Goal: Information Seeking & Learning: Get advice/opinions

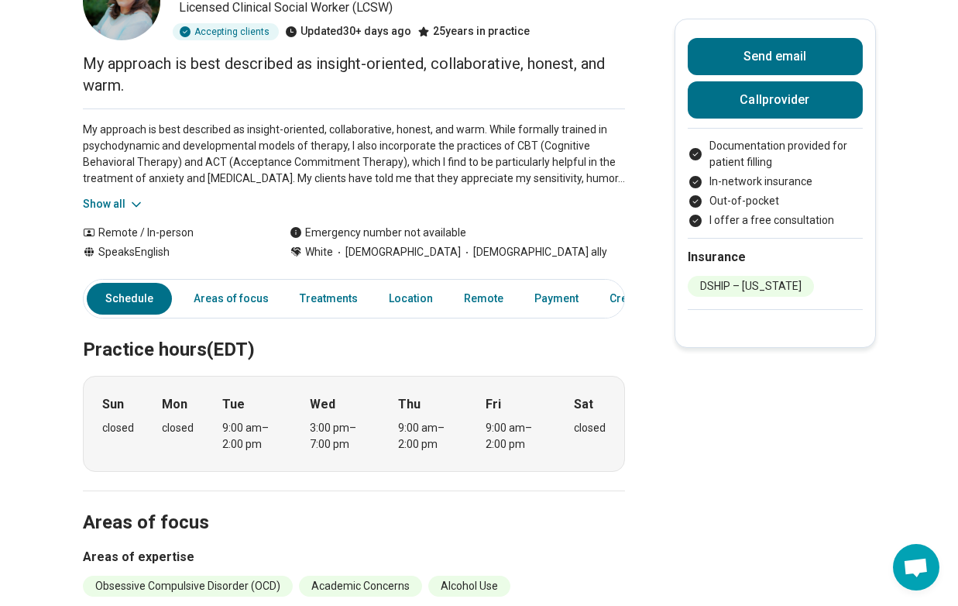
scroll to position [102, 0]
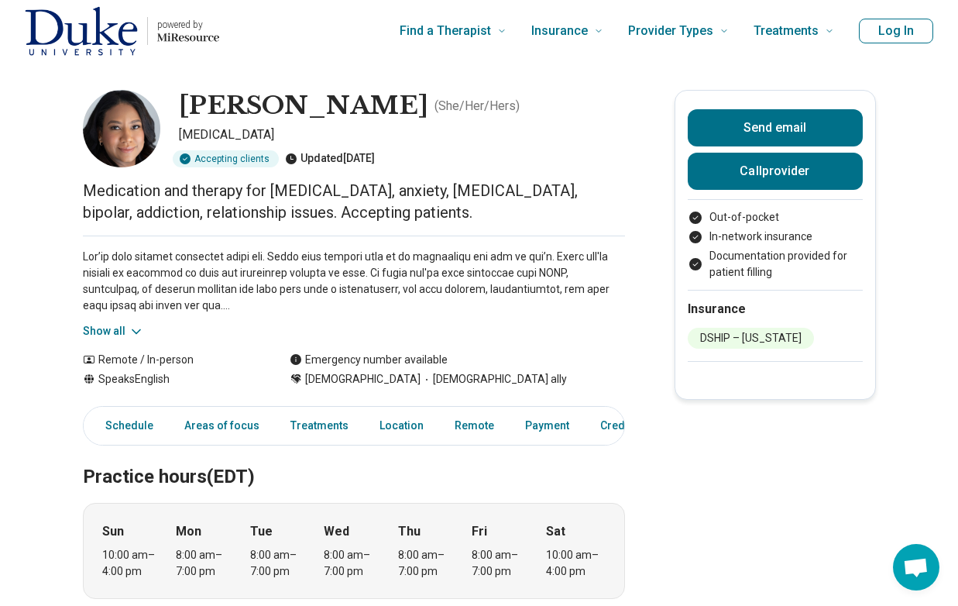
click at [133, 333] on icon at bounding box center [136, 331] width 15 height 15
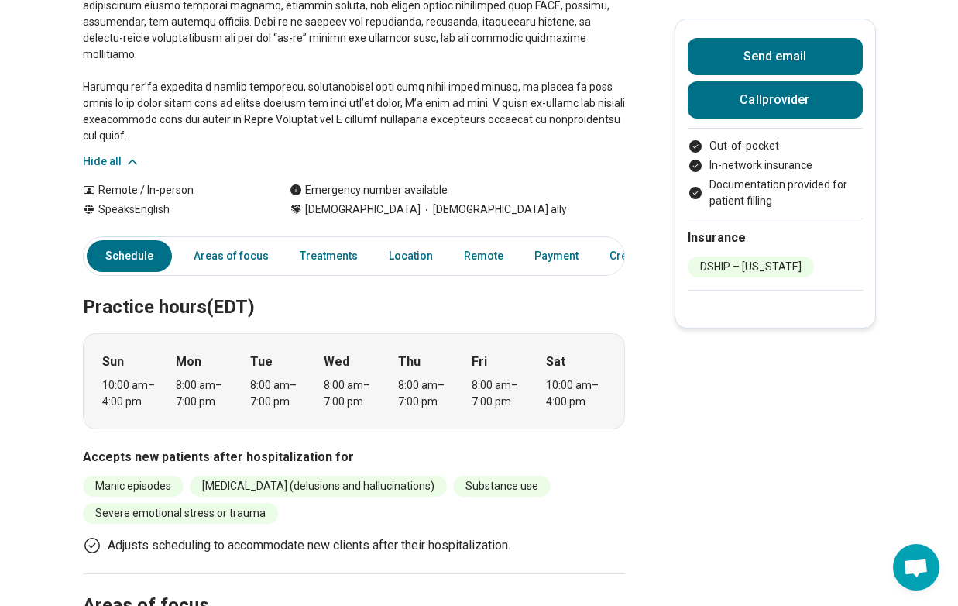
scroll to position [359, 0]
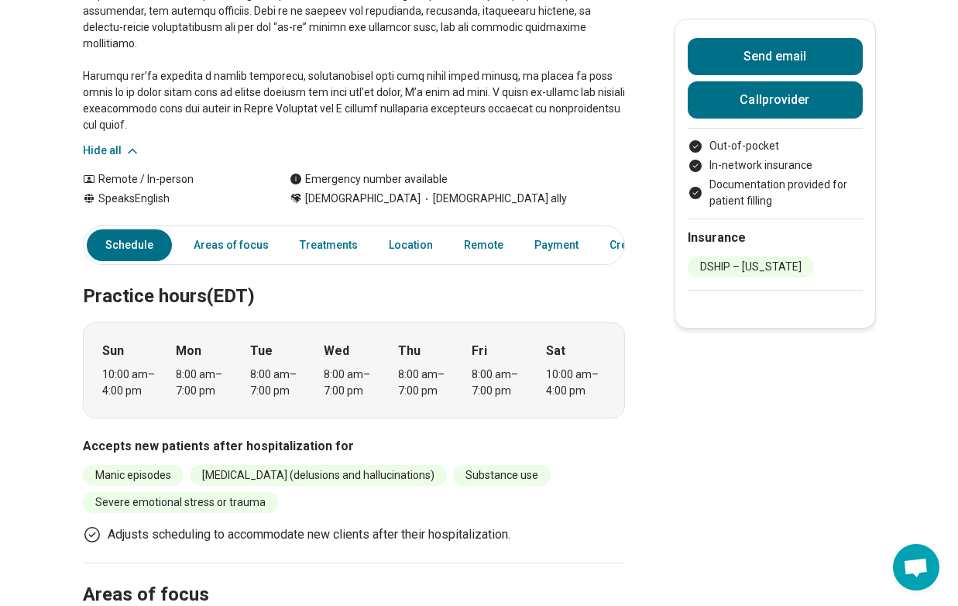
click at [308, 366] on div "8:00 am – 7:00 pm" at bounding box center [280, 382] width 60 height 33
click at [235, 235] on link "Areas of focus" at bounding box center [231, 245] width 94 height 32
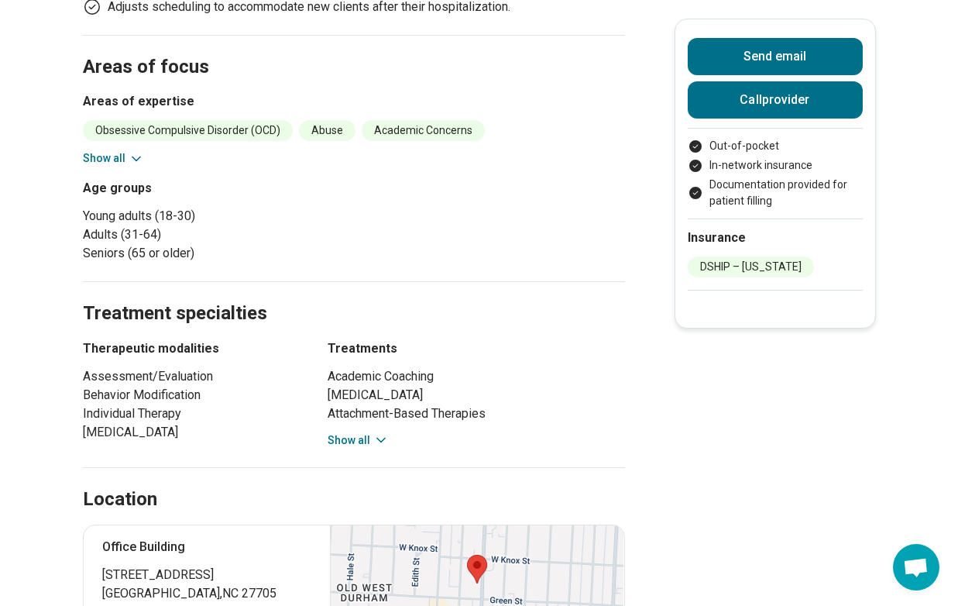
scroll to position [887, 0]
click at [353, 432] on button "Show all" at bounding box center [358, 440] width 61 height 16
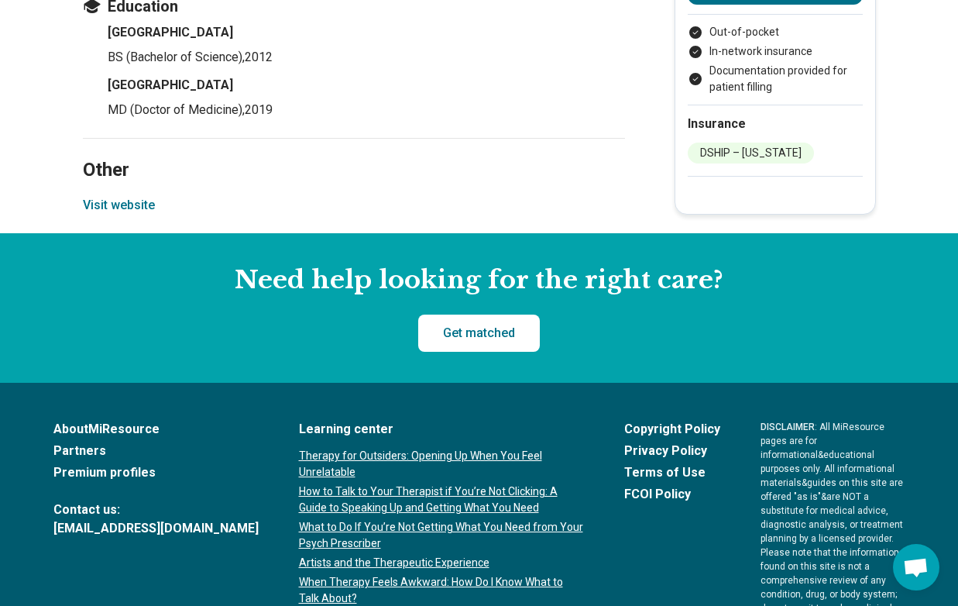
scroll to position [2487, 0]
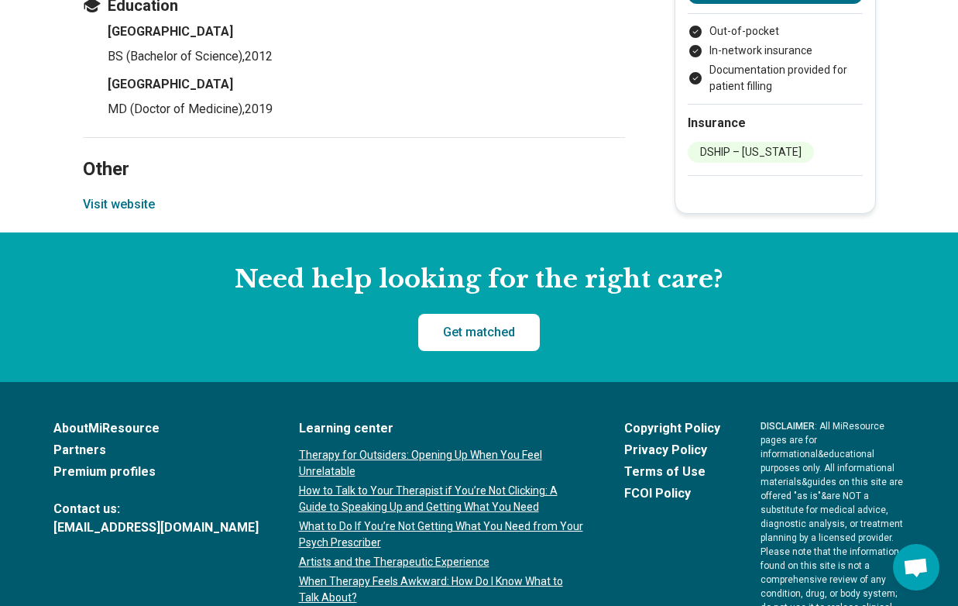
click at [115, 204] on button "Visit website" at bounding box center [119, 204] width 72 height 19
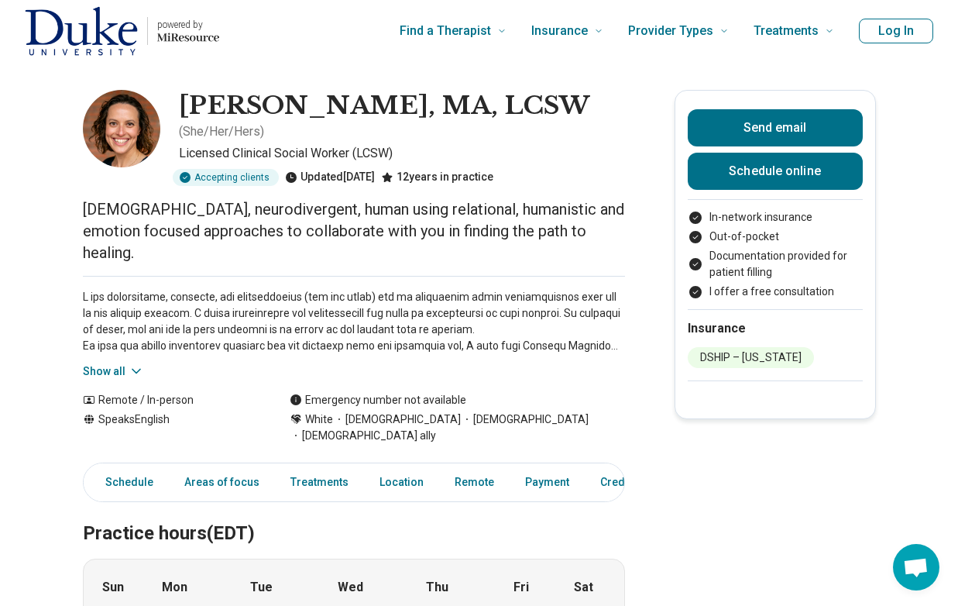
click at [138, 363] on icon at bounding box center [136, 370] width 15 height 15
